Goal: Task Accomplishment & Management: Complete application form

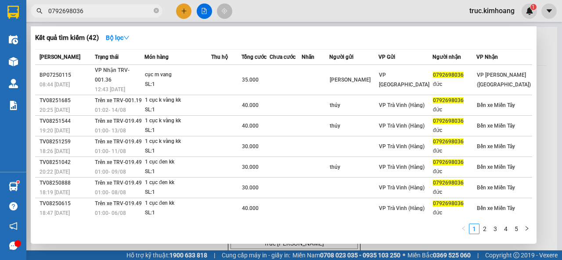
type input "0792698036"
click at [184, 15] on div at bounding box center [281, 130] width 562 height 260
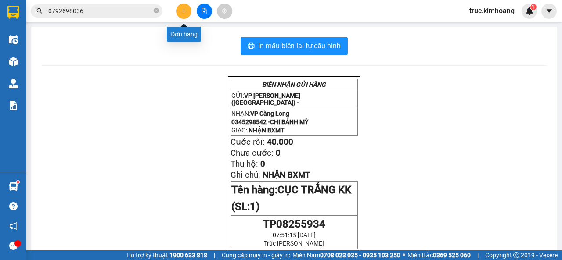
click at [179, 10] on button at bounding box center [183, 11] width 15 height 15
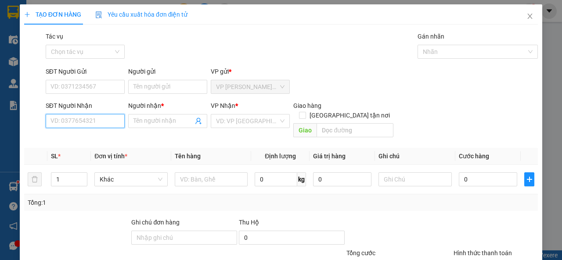
click at [86, 121] on input "SĐT Người Nhận" at bounding box center [85, 121] width 79 height 14
type input "0919253988"
click at [104, 141] on div "0919253988 - TUẤN" at bounding box center [84, 139] width 68 height 10
type input "TUẤN"
type input "30.000"
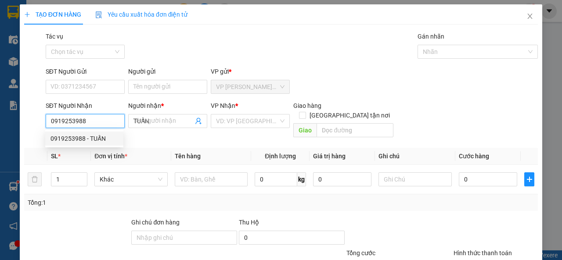
type input "30.000"
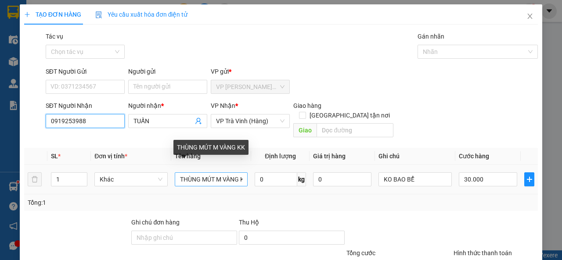
type input "0919253988"
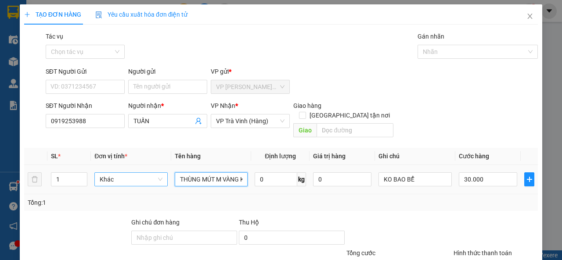
drag, startPoint x: 240, startPoint y: 168, endPoint x: 154, endPoint y: 166, distance: 86.5
click at [164, 178] on tr "1 Khác THÙNG MÚT M VÀNG KK 0 kg 0 KO BAO BỂ 30.000" at bounding box center [280, 179] width 513 height 29
type input "MIẾNG DẸP VÀNG KK"
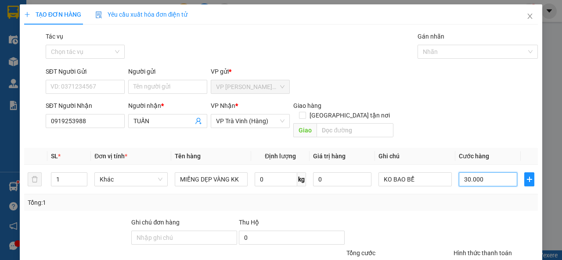
scroll to position [65, 0]
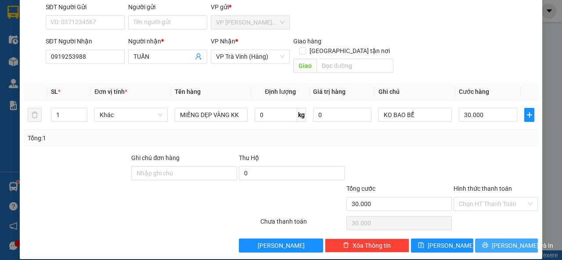
click at [491, 239] on button "[PERSON_NAME] và In" at bounding box center [506, 246] width 63 height 14
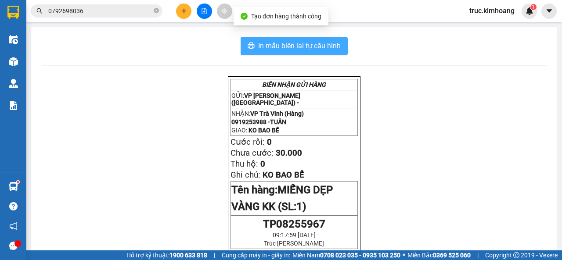
click at [306, 51] on span "In mẫu biên lai tự cấu hình" at bounding box center [299, 45] width 82 height 11
click at [323, 42] on span "In mẫu biên lai tự cấu hình" at bounding box center [299, 45] width 82 height 11
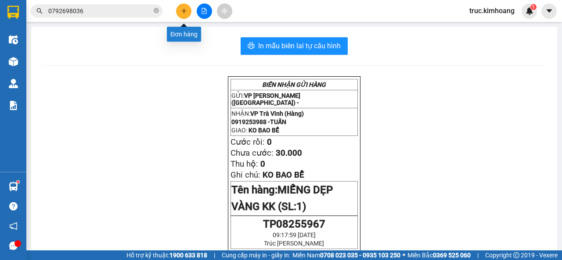
click at [189, 11] on button at bounding box center [183, 11] width 15 height 15
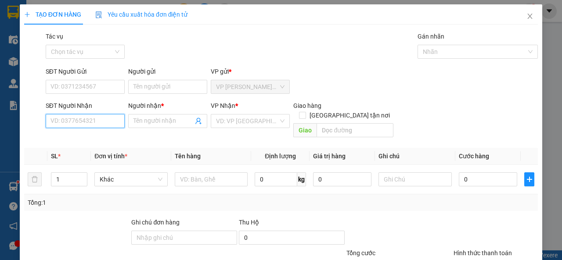
click at [90, 123] on input "SĐT Người Nhận" at bounding box center [85, 121] width 79 height 14
click at [103, 141] on div "0907415255 - CHÍ TÂM" at bounding box center [84, 139] width 68 height 10
type input "0907415255"
type input "CHÍ TÂM"
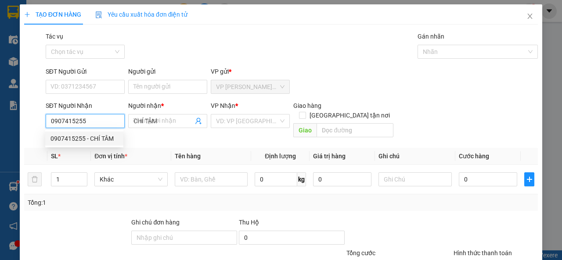
type input "80.000"
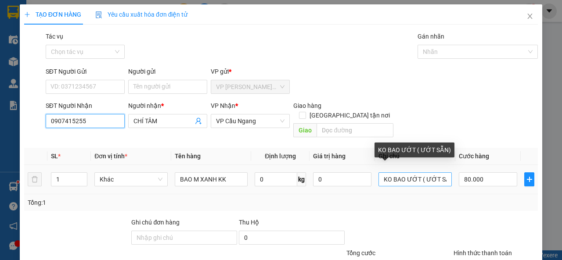
type input "0907415255"
click at [437, 172] on input "KO BAO ƯỚT ( ƯỚT SẴN)" at bounding box center [414, 179] width 73 height 14
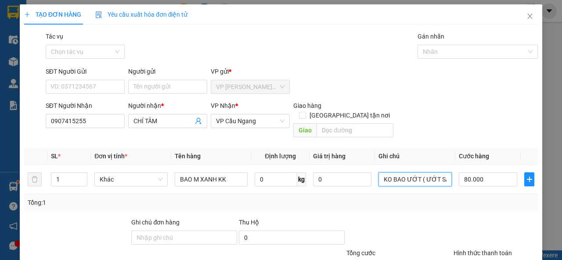
drag, startPoint x: 443, startPoint y: 168, endPoint x: 330, endPoint y: 190, distance: 114.3
click at [331, 190] on div "SL * Đơn vị tính * Tên hàng Định lượng Giá trị hàng Ghi chú Cước hàng 1 Khác BA…" at bounding box center [280, 179] width 513 height 63
type input "N)"
drag, startPoint x: 396, startPoint y: 172, endPoint x: 368, endPoint y: 178, distance: 28.3
click at [369, 177] on tr "1 Khác BAO M XANH KK 0 kg 0 N) 80.000" at bounding box center [280, 179] width 513 height 29
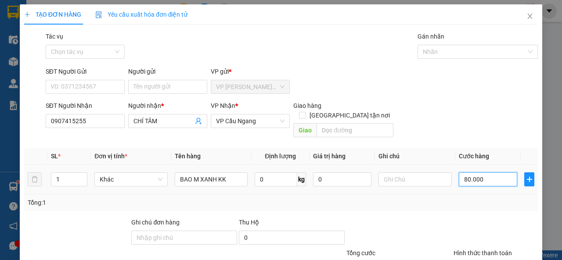
click at [487, 172] on input "80.000" at bounding box center [488, 179] width 58 height 14
type input "7"
type input "70"
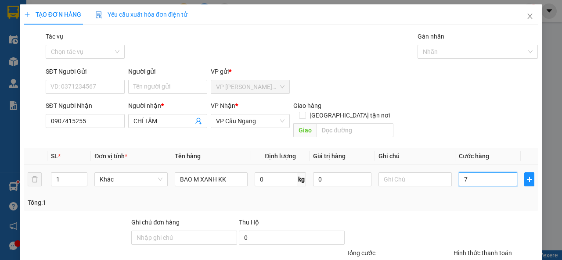
type input "70"
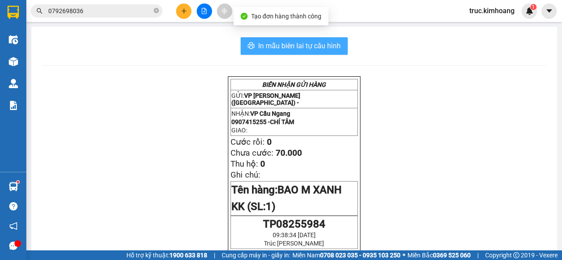
click at [286, 44] on span "In mẫu biên lai tự cấu hình" at bounding box center [299, 45] width 82 height 11
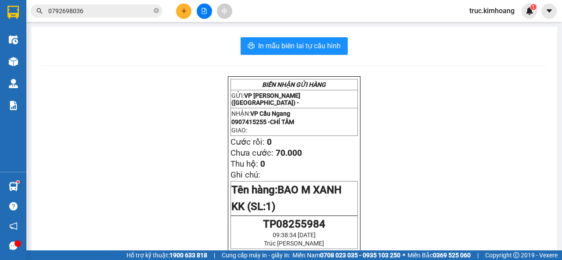
click at [182, 6] on button at bounding box center [183, 11] width 15 height 15
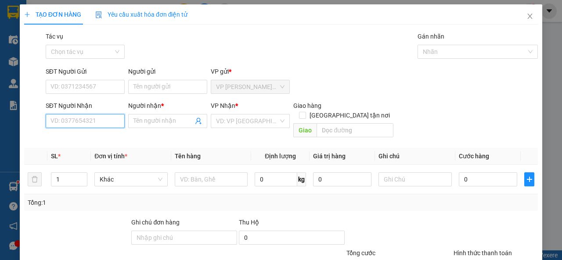
click at [107, 120] on input "SĐT Người Nhận" at bounding box center [85, 121] width 79 height 14
type input "3315"
click at [114, 138] on div "0368103315 - THIỆN" at bounding box center [84, 139] width 68 height 10
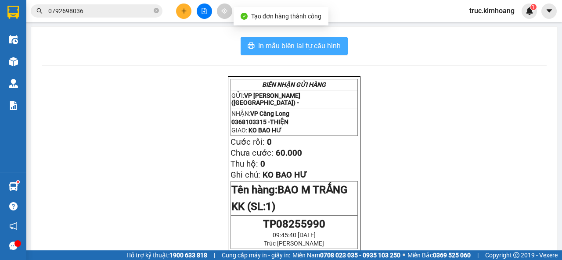
click at [270, 53] on button "In mẫu biên lai tự cấu hình" at bounding box center [293, 46] width 107 height 18
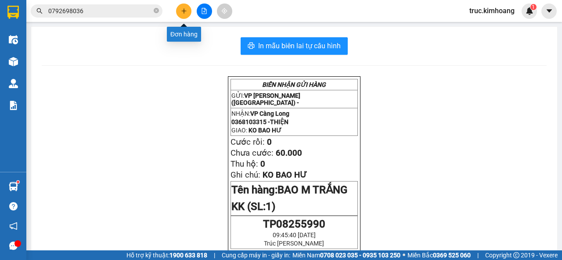
click at [180, 16] on button at bounding box center [183, 11] width 15 height 15
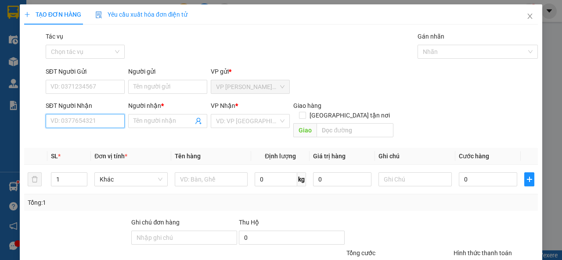
click at [115, 118] on input "SĐT Người Nhận" at bounding box center [85, 121] width 79 height 14
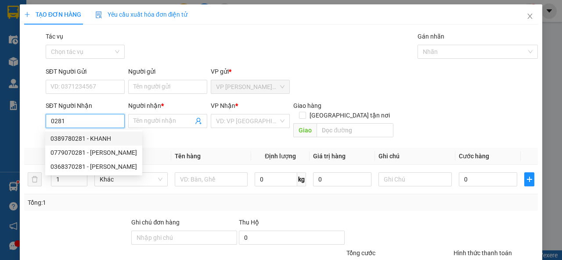
click at [109, 137] on div "0389780281 - KHANH" at bounding box center [93, 139] width 86 height 10
type input "0389780281"
type input "KHANH"
type input "CX [PERSON_NAME]"
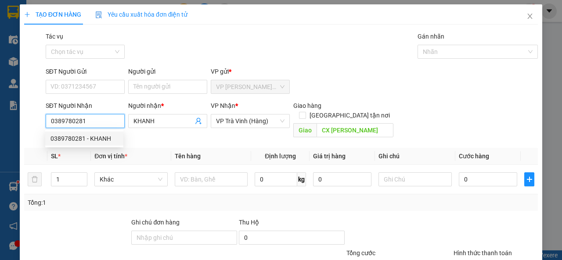
type input "220.000"
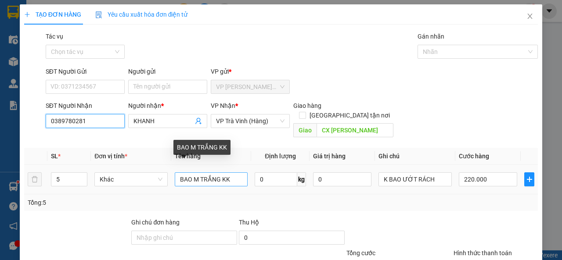
type input "0389780281"
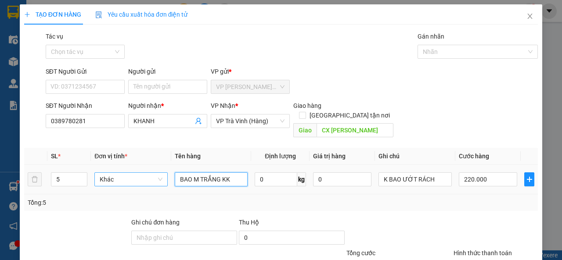
drag, startPoint x: 219, startPoint y: 170, endPoint x: 161, endPoint y: 168, distance: 57.1
click at [161, 168] on tr "5 Khác BAO M TRẮNG KK 0 kg 0 K BAO ƯỚT RÁCH 220.000" at bounding box center [280, 179] width 513 height 29
type input "CỤC ĐEN KK"
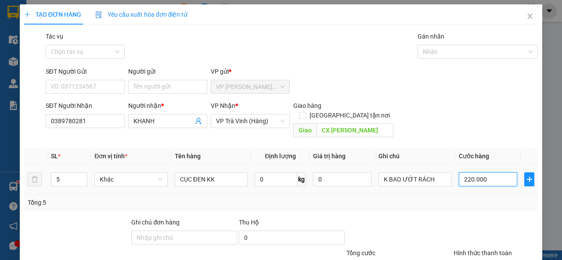
click at [483, 172] on input "220.000" at bounding box center [488, 179] width 58 height 14
type input "4"
type input "40"
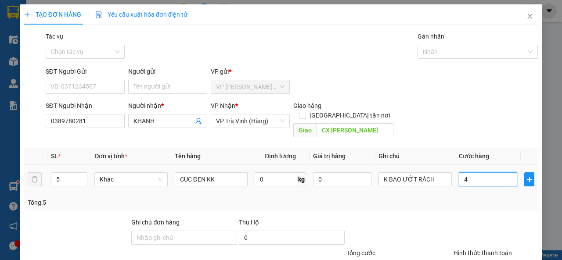
type input "40"
type input "40.000"
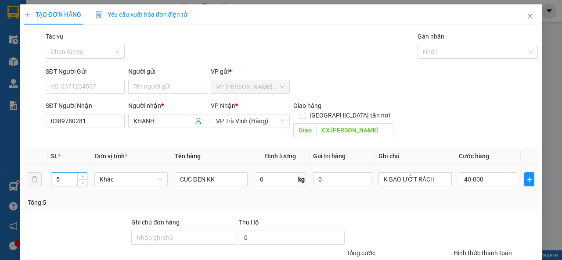
click at [68, 173] on input "5" at bounding box center [69, 179] width 36 height 13
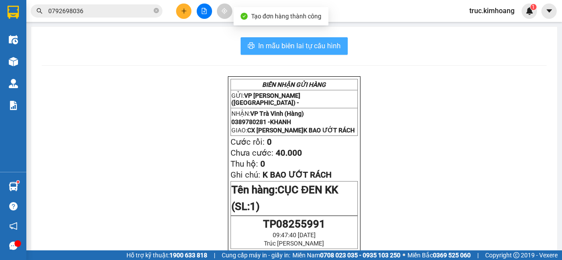
click at [283, 47] on span "In mẫu biên lai tự cấu hình" at bounding box center [299, 45] width 82 height 11
click at [258, 40] on button "In mẫu biên lai tự cấu hình" at bounding box center [293, 46] width 107 height 18
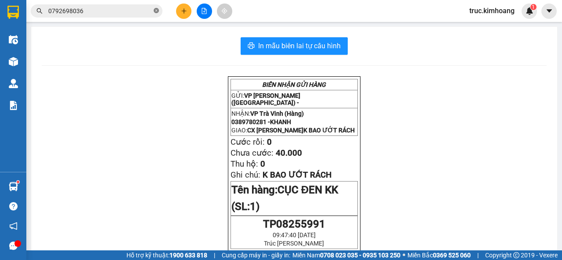
click at [155, 12] on icon "close-circle" at bounding box center [156, 10] width 5 height 5
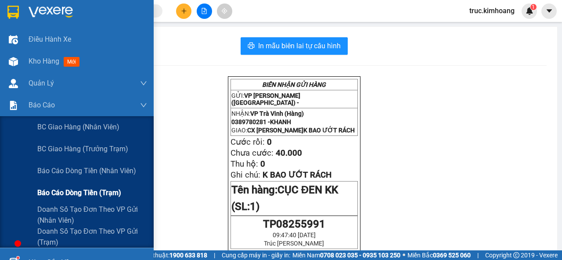
click at [108, 194] on span "Báo cáo dòng tiền (trạm)" at bounding box center [79, 192] width 84 height 11
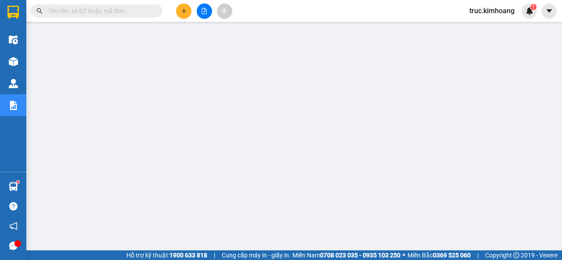
click at [127, 11] on input "text" at bounding box center [100, 11] width 104 height 10
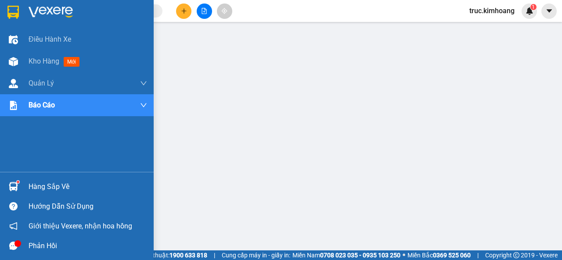
click at [25, 244] on div "Phản hồi" at bounding box center [77, 246] width 154 height 20
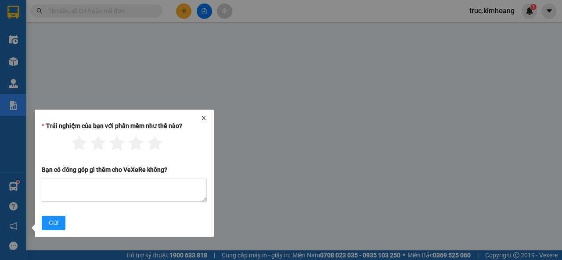
click at [205, 118] on icon "close" at bounding box center [204, 118] width 6 height 6
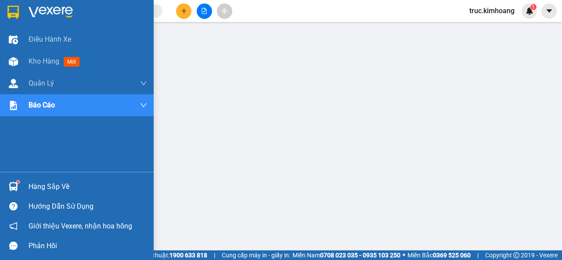
click at [28, 183] on div "Hàng sắp về" at bounding box center [77, 187] width 154 height 20
click at [50, 57] on span "Kho hàng" at bounding box center [44, 61] width 31 height 8
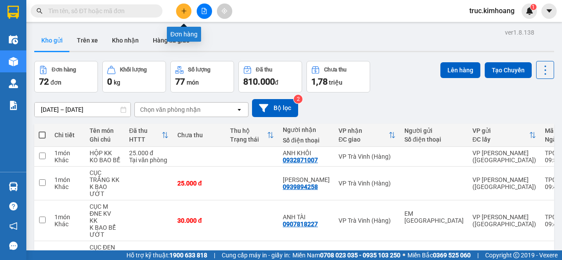
click at [184, 15] on button at bounding box center [183, 11] width 15 height 15
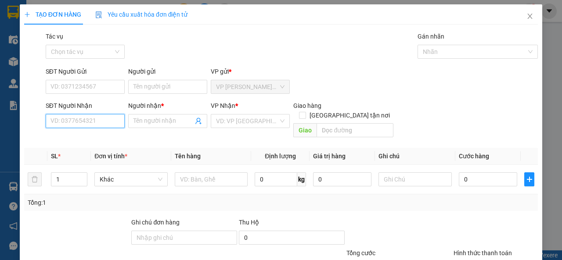
click at [93, 119] on input "SĐT Người Nhận" at bounding box center [85, 121] width 79 height 14
click at [106, 137] on div "0933363733 - TÝ" at bounding box center [84, 139] width 68 height 10
type input "0933363733"
type input "TÝ"
type input "1"
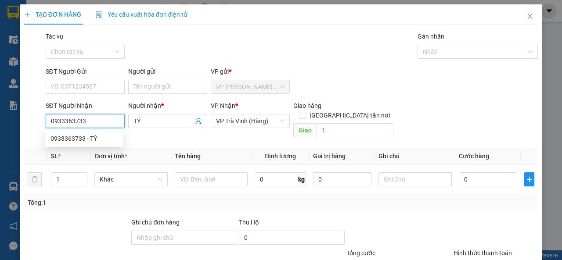
type input "30.000"
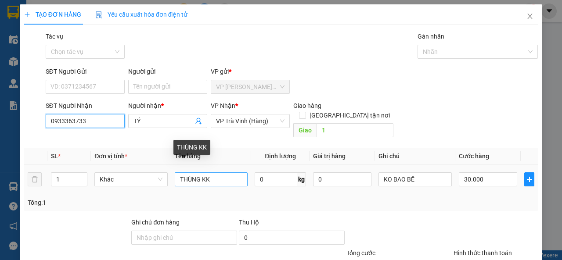
type input "0933363733"
drag, startPoint x: 223, startPoint y: 168, endPoint x: 181, endPoint y: 172, distance: 42.4
click at [181, 172] on input "THÙNG KK" at bounding box center [211, 179] width 73 height 14
type input "T"
type input "BỊT TRẮNG"
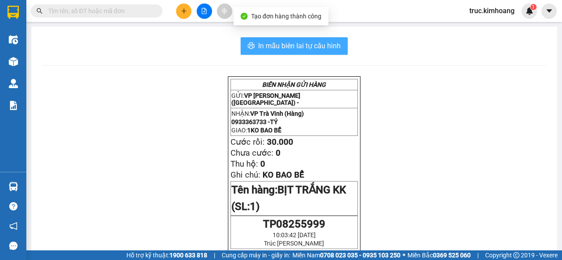
click at [316, 53] on button "In mẫu biên lai tự cấu hình" at bounding box center [293, 46] width 107 height 18
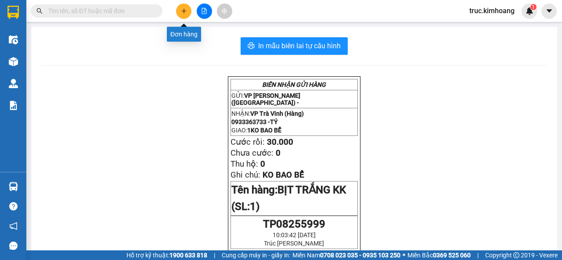
click at [186, 10] on icon "plus" at bounding box center [184, 11] width 6 height 6
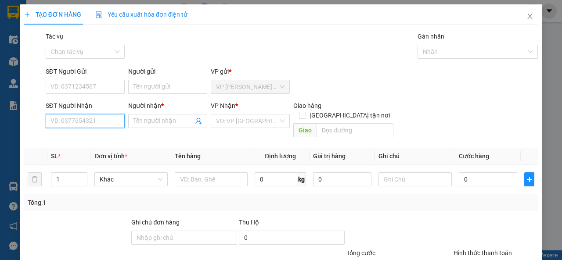
click at [101, 120] on input "SĐT Người Nhận" at bounding box center [85, 121] width 79 height 14
click at [105, 152] on div "0961233007 - TRINH" at bounding box center [84, 153] width 68 height 10
type input "0961233007"
type input "TRINH"
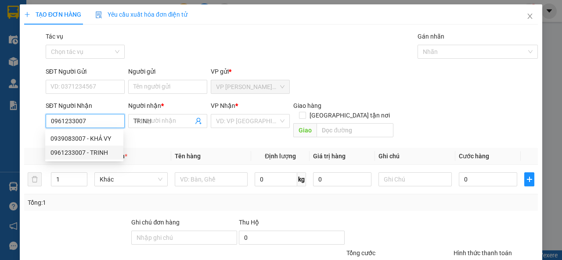
type input "25.000"
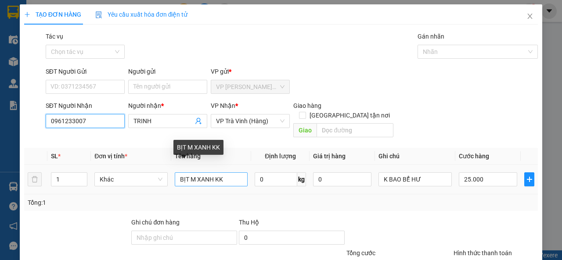
type input "0961233007"
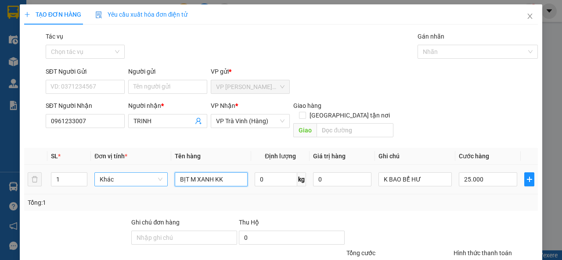
drag, startPoint x: 224, startPoint y: 168, endPoint x: 147, endPoint y: 164, distance: 77.4
click at [153, 173] on tr "1 Khác BỊT M XANH KK 0 kg 0 K BAO BỂ HƯ 25.000" at bounding box center [280, 179] width 513 height 29
type input "THÙNG MÚT KK"
type input "3"
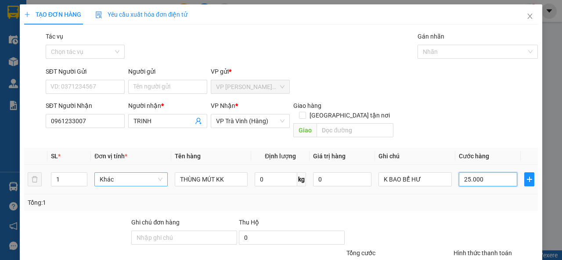
type input "3"
type input "35"
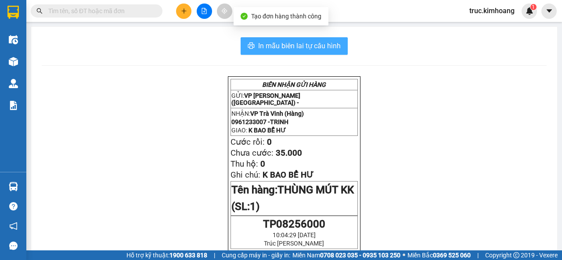
click at [314, 44] on span "In mẫu biên lai tự cấu hình" at bounding box center [299, 45] width 82 height 11
click at [289, 41] on span "In mẫu biên lai tự cấu hình" at bounding box center [299, 45] width 82 height 11
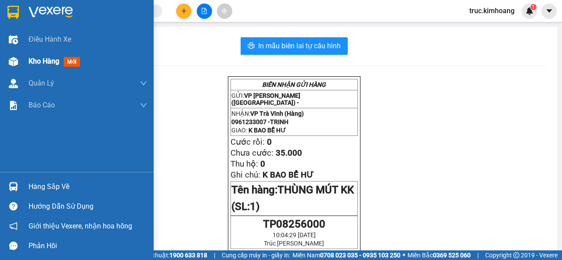
click at [29, 60] on span "Kho hàng" at bounding box center [44, 61] width 31 height 8
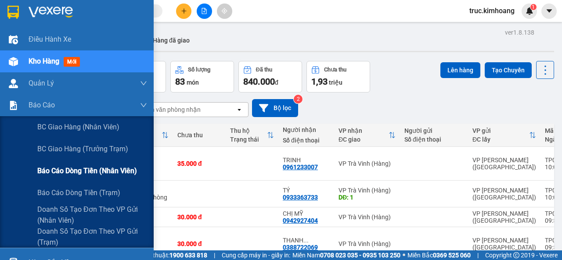
click at [59, 173] on span "Báo cáo dòng tiền (nhân viên)" at bounding box center [87, 170] width 100 height 11
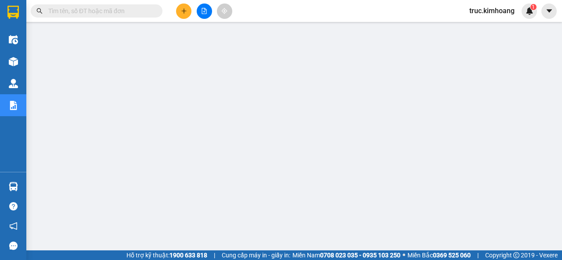
click at [108, 8] on input "text" at bounding box center [100, 11] width 104 height 10
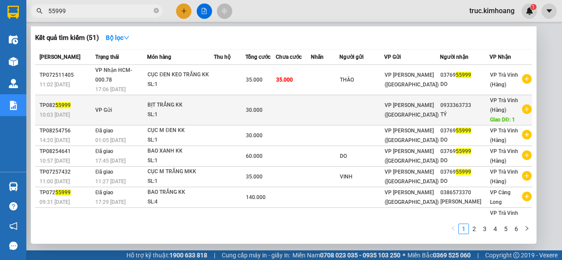
type input "55999"
click at [356, 97] on td at bounding box center [361, 110] width 44 height 30
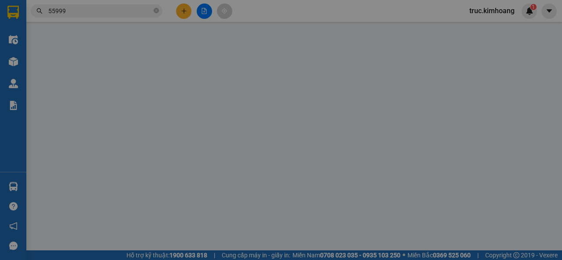
type input "0933363733"
type input "TÝ"
type input "1"
type input "30.000"
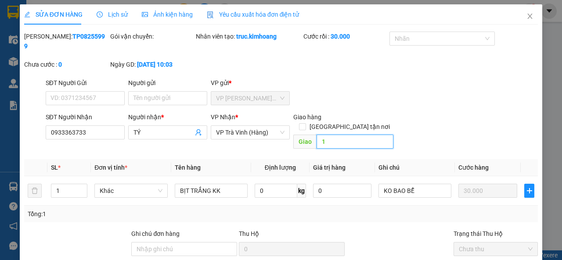
click at [330, 135] on input "1" at bounding box center [354, 142] width 76 height 14
